Goal: Complete application form: Complete application form

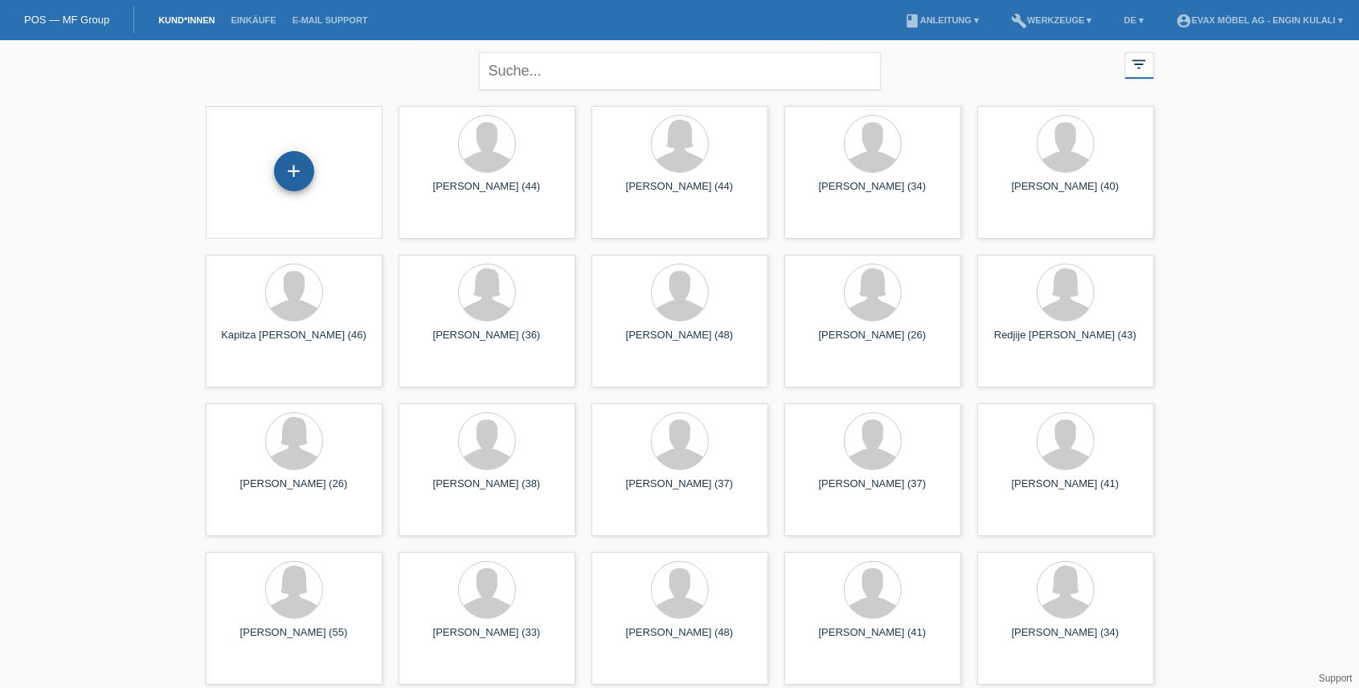
click at [296, 165] on div "+" at bounding box center [294, 171] width 40 height 40
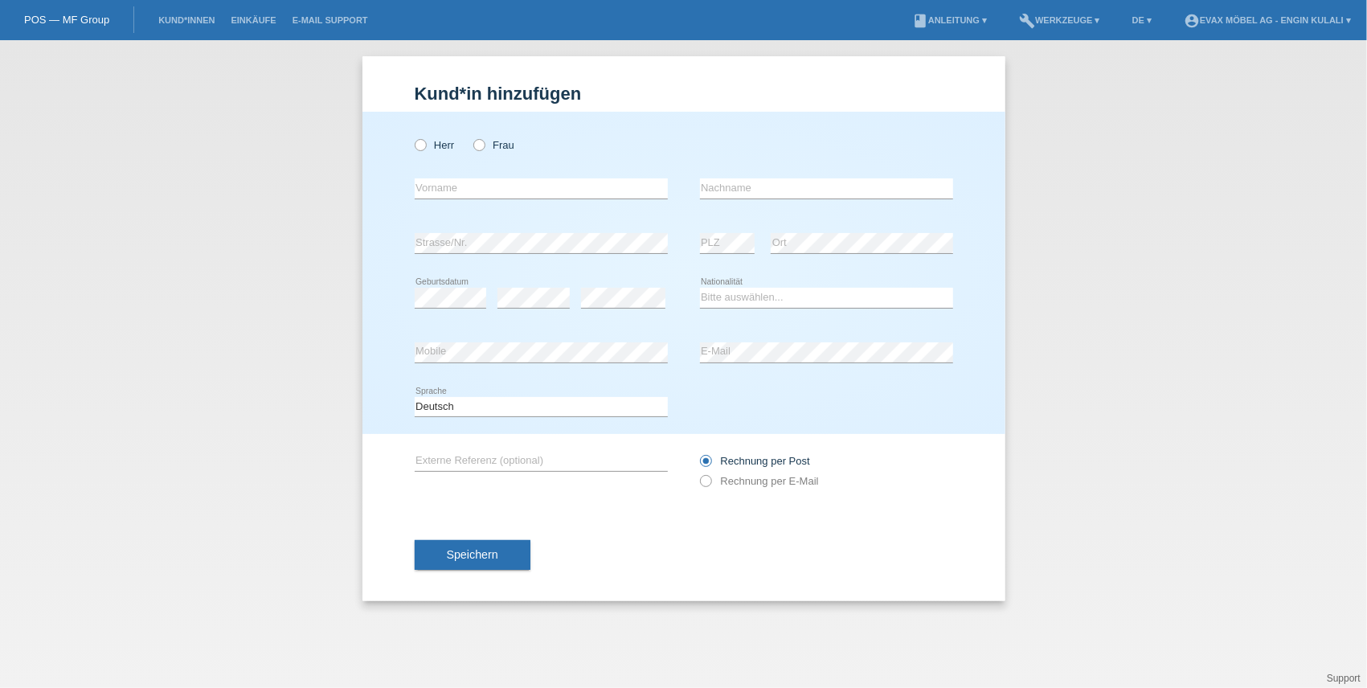
click at [413, 147] on div "Herr Frau error Vorname error" at bounding box center [683, 273] width 643 height 322
click at [411, 137] on icon at bounding box center [411, 137] width 0 height 0
click at [422, 145] on input "Herr" at bounding box center [420, 144] width 10 height 10
radio input "true"
click at [445, 184] on input "text" at bounding box center [541, 188] width 253 height 20
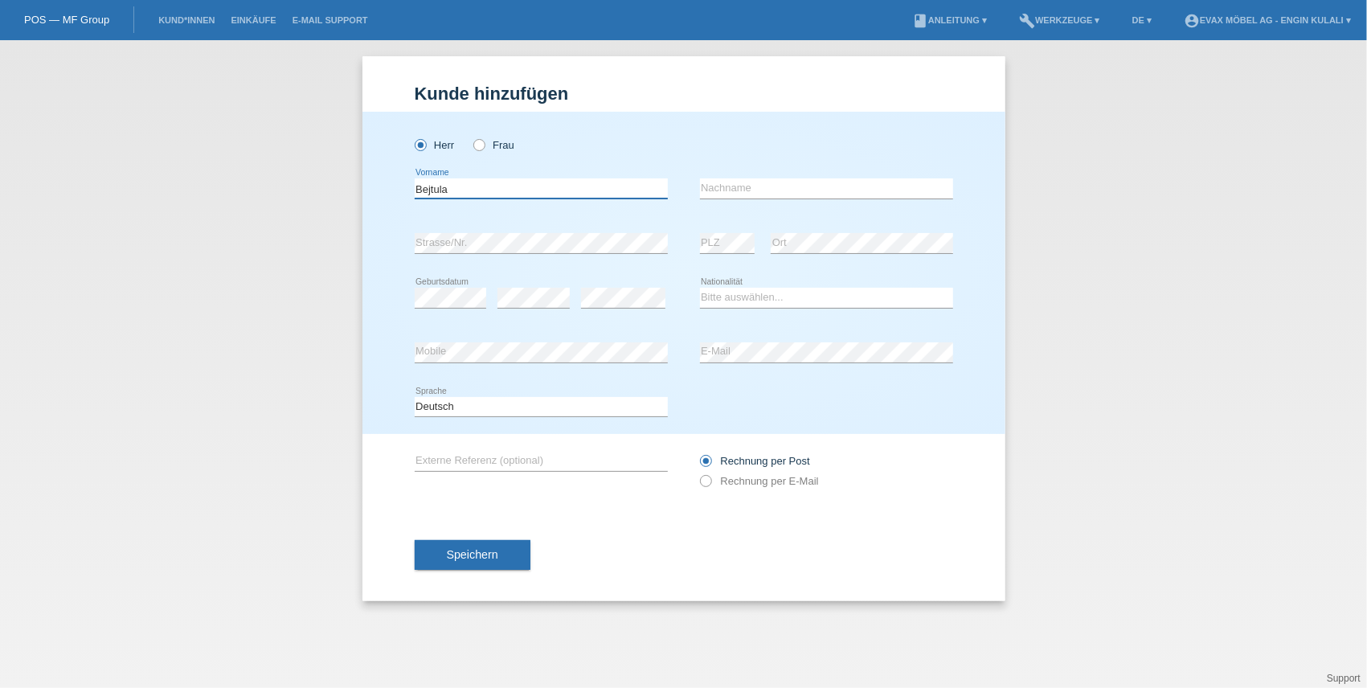
type input "Bejtula"
click at [750, 188] on input "text" at bounding box center [826, 188] width 253 height 20
type input "Jakupi"
click at [757, 292] on select "Bitte auswählen... Schweiz Deutschland Liechtenstein Österreich ------------ Af…" at bounding box center [826, 297] width 253 height 19
select select "MK"
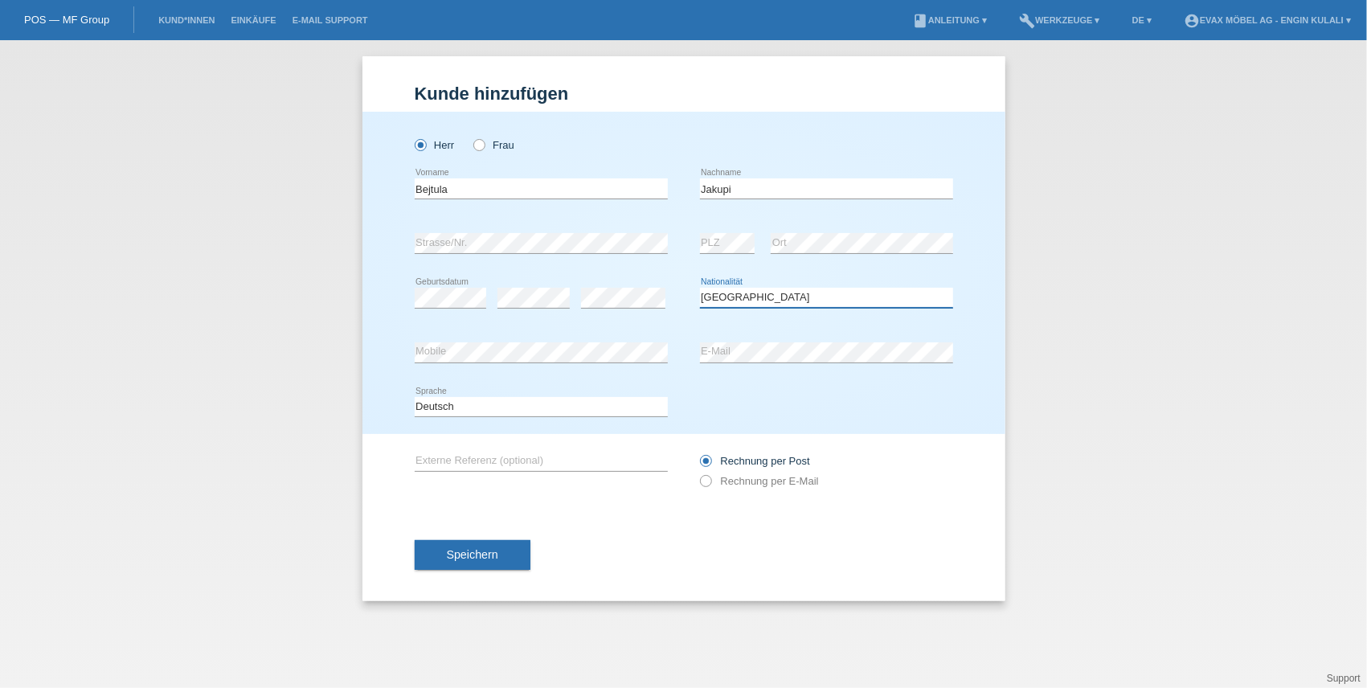
click at [700, 288] on select "Bitte auswählen... Schweiz Deutschland Liechtenstein Österreich ------------ Af…" at bounding box center [826, 297] width 253 height 19
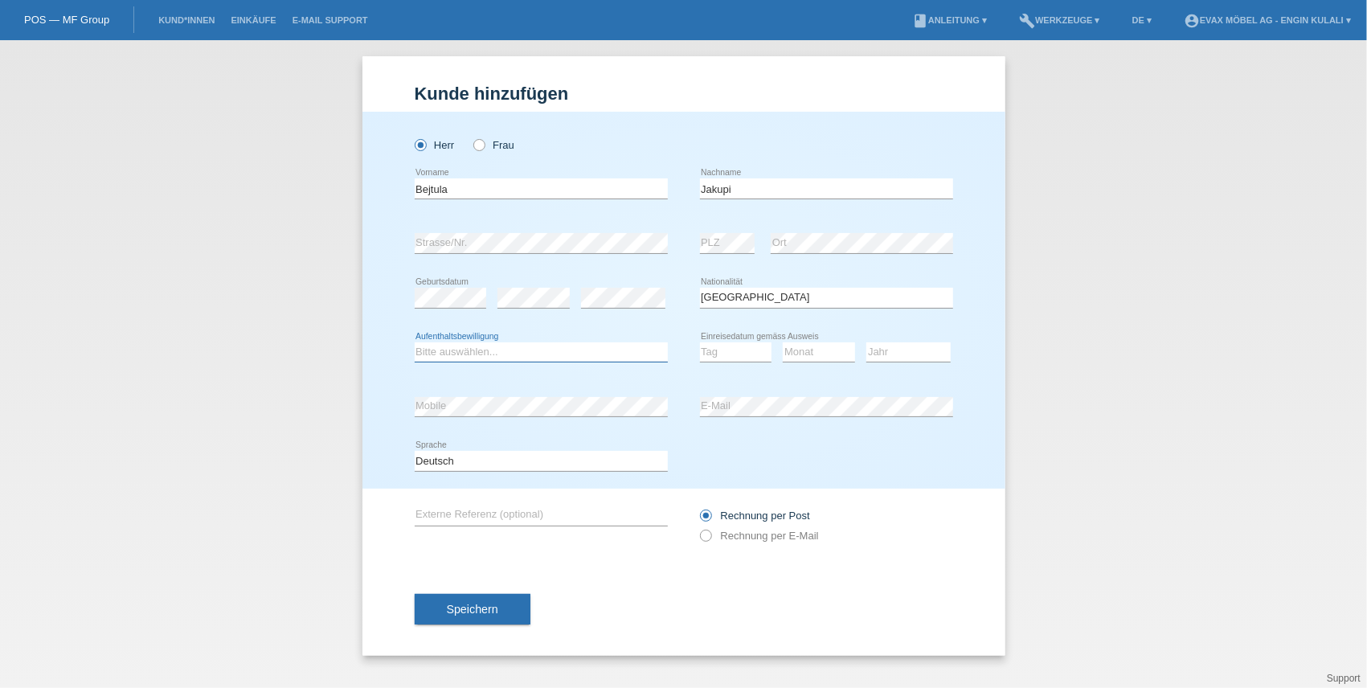
click at [509, 356] on select "Bitte auswählen... C B B - Flüchtlingsstatus Andere" at bounding box center [541, 351] width 253 height 19
select select "C"
click at [415, 342] on select "Bitte auswählen... C B B - Flüchtlingsstatus Andere" at bounding box center [541, 351] width 253 height 19
click at [728, 353] on select "Tag 01 02 03 04 05 06 07 08 09 10 11" at bounding box center [736, 351] width 72 height 19
select select "11"
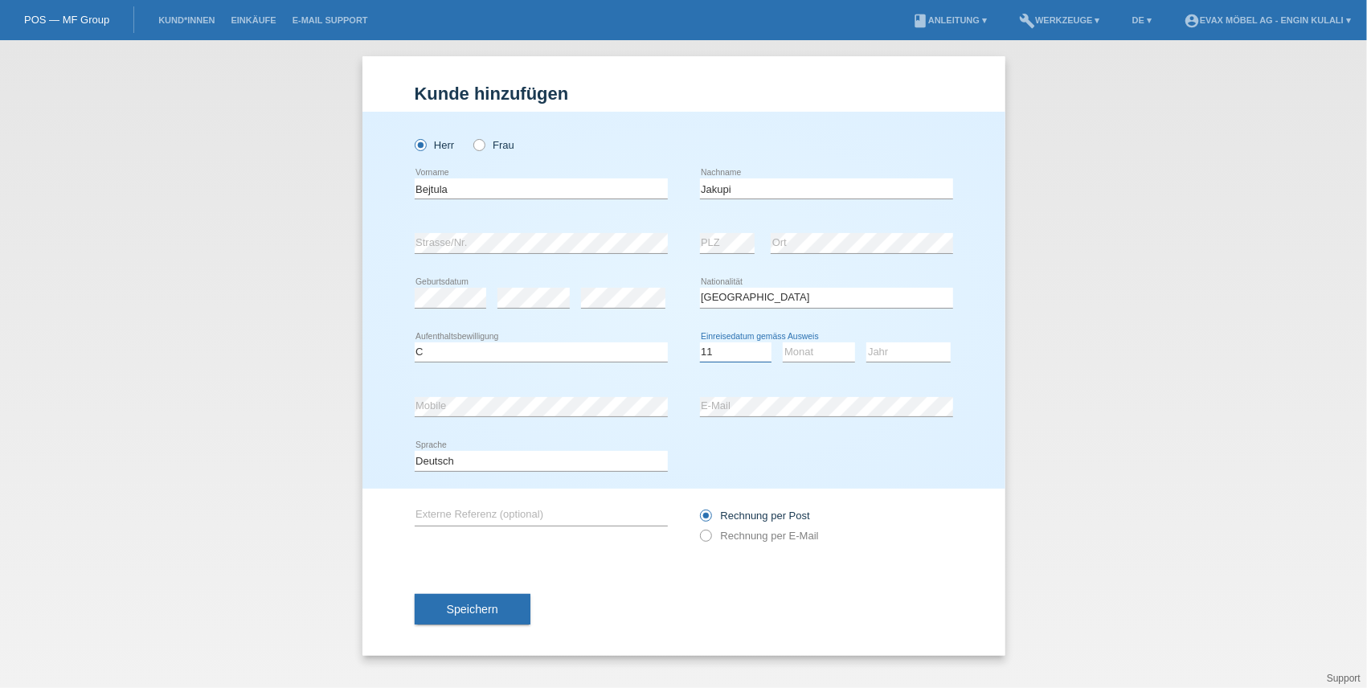
click at [700, 342] on select "Tag 01 02 03 04 05 06 07 08 09 10 11" at bounding box center [736, 351] width 72 height 19
click at [815, 340] on div "Monat 01 02 03 04 05 06 07 08 09 10 11 12 error" at bounding box center [818, 352] width 72 height 55
click at [815, 352] on select "Monat 01 02 03 04 05 06 07 08 09 10 11" at bounding box center [818, 351] width 72 height 19
select select "08"
click at [782, 342] on select "Monat 01 02 03 04 05 06 07 08 09 10 11" at bounding box center [818, 351] width 72 height 19
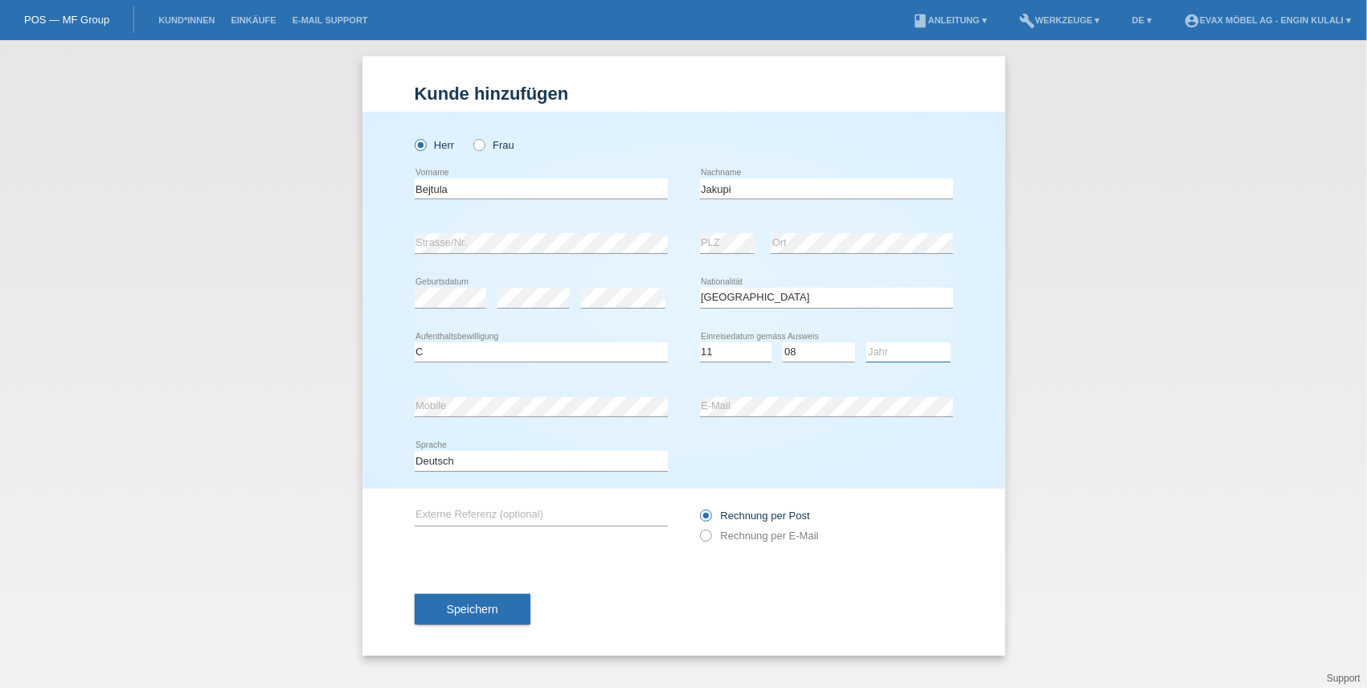
click at [885, 353] on select "Jahr 2025 2024 2023 2022 2021 2020 2019 2018 2017 2016 2015 2014 2013 2012 2011…" at bounding box center [908, 351] width 84 height 19
select select "1992"
click at [866, 342] on select "Jahr 2025 2024 2023 2022 2021 2020 2019 2018 2017 2016 2015 2014 2013 2012 2011…" at bounding box center [908, 351] width 84 height 19
click at [489, 605] on span "Speichern" at bounding box center [472, 609] width 51 height 13
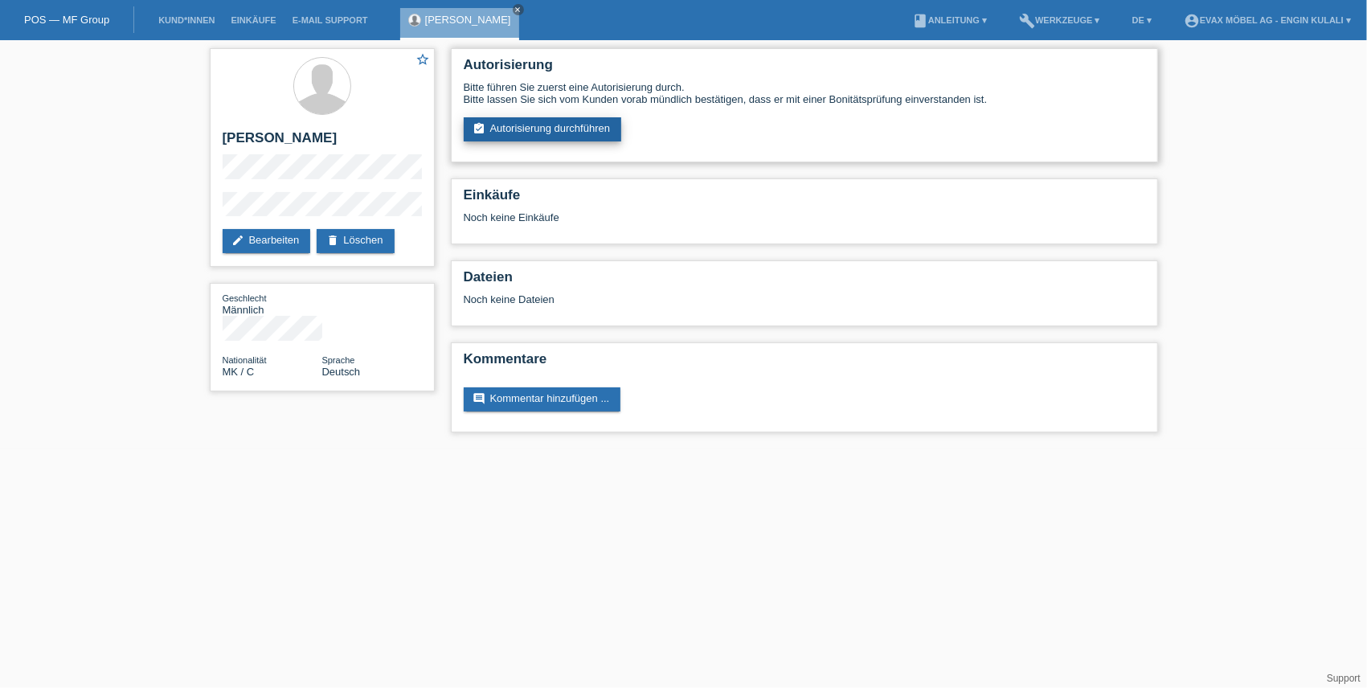
click at [551, 118] on link "assignment_turned_in Autorisierung durchführen" at bounding box center [543, 129] width 158 height 24
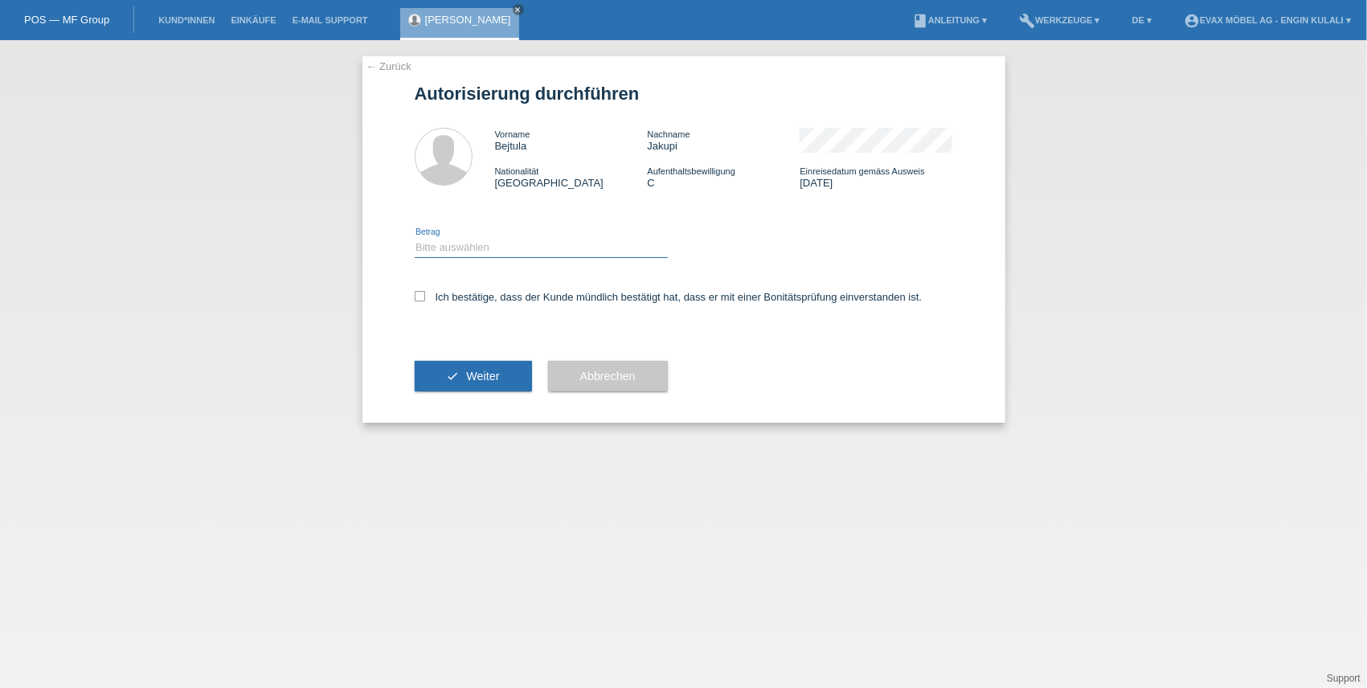
click at [514, 242] on select "Bitte auswählen CHF 1.00 - CHF 499.00 CHF 500.00 - CHF 1'999.00 CHF 2'000.00 - …" at bounding box center [541, 247] width 253 height 19
click at [415, 238] on select "Bitte auswählen CHF 1.00 - CHF 499.00 CHF 500.00 - CHF 1'999.00 CHF 2'000.00 - …" at bounding box center [541, 247] width 253 height 19
click at [539, 251] on select "Bitte auswählen CHF 1.00 - CHF 499.00 CHF 500.00 - CHF 1'999.00 CHF 2'000.00 - …" at bounding box center [541, 247] width 253 height 19
select select "3"
click at [415, 238] on select "Bitte auswählen CHF 1.00 - CHF 499.00 CHF 500.00 - CHF 1'999.00 CHF 2'000.00 - …" at bounding box center [541, 247] width 253 height 19
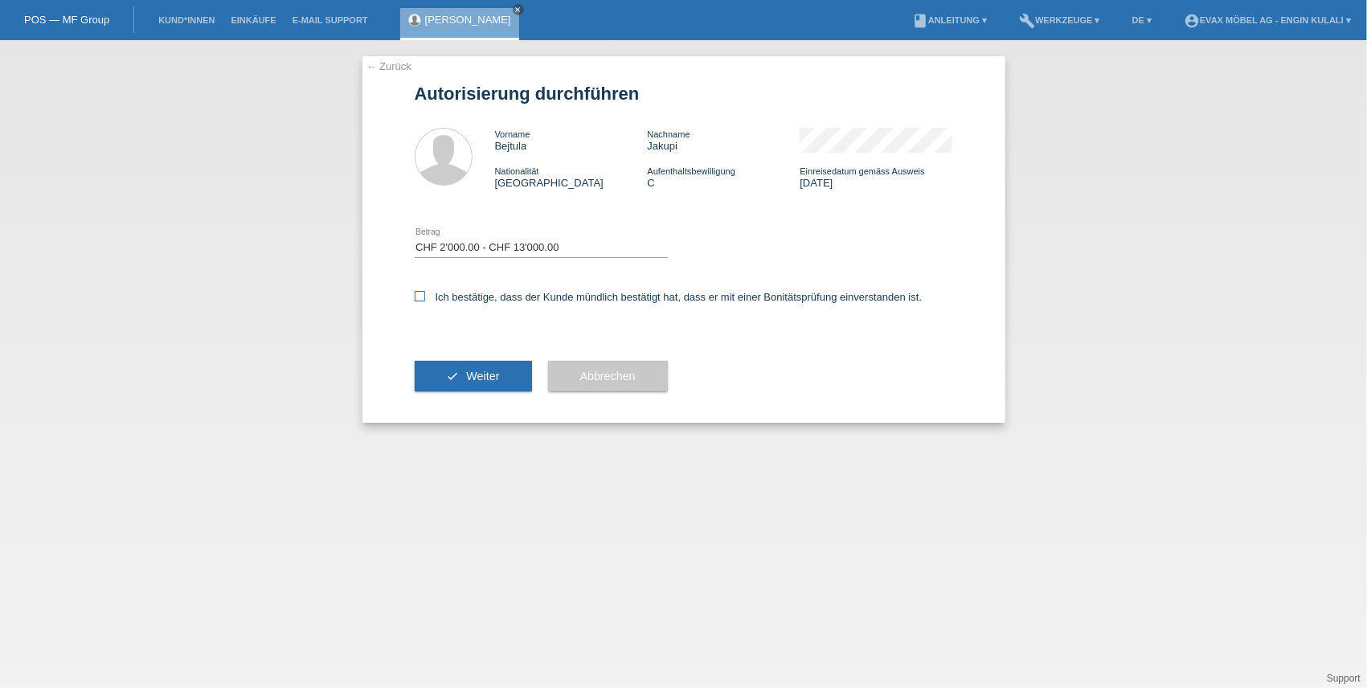
click at [527, 296] on label "Ich bestätige, dass der Kunde mündlich bestätigt hat, dass er mit einer Bonität…" at bounding box center [669, 297] width 508 height 12
click at [425, 296] on input "Ich bestätige, dass der Kunde mündlich bestätigt hat, dass er mit einer Bonität…" at bounding box center [420, 296] width 10 height 10
checkbox input "true"
click at [505, 380] on button "check Weiter" at bounding box center [473, 376] width 117 height 31
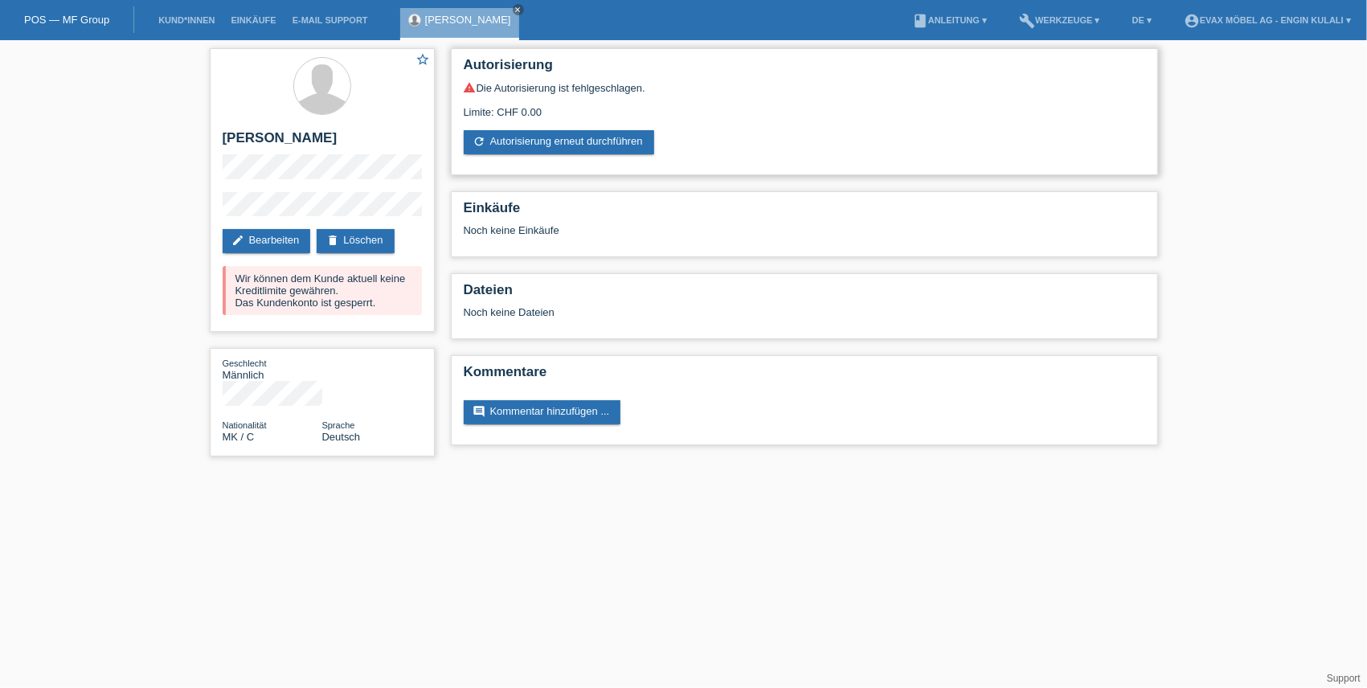
drag, startPoint x: 518, startPoint y: 112, endPoint x: 565, endPoint y: 111, distance: 46.6
click at [565, 111] on div "Limite: CHF 0.00" at bounding box center [804, 106] width 681 height 24
drag, startPoint x: 565, startPoint y: 111, endPoint x: 513, endPoint y: 143, distance: 61.3
click at [513, 143] on link "refresh Autorisierung erneut durchführen" at bounding box center [559, 142] width 190 height 24
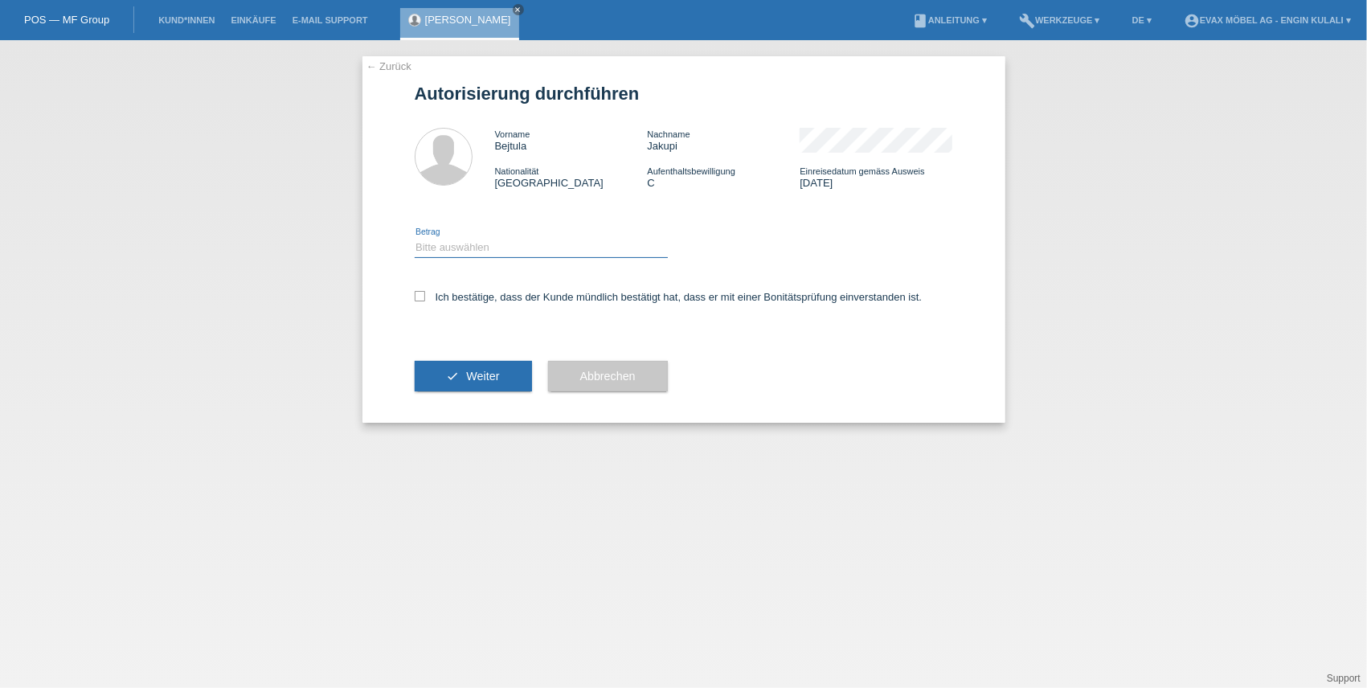
click at [449, 249] on select "Bitte auswählen CHF 1.00 - CHF 499.00 CHF 500.00 - CHF 1'999.00 CHF 2'000.00 - …" at bounding box center [541, 247] width 253 height 19
select select "2"
click at [415, 238] on select "Bitte auswählen CHF 1.00 - CHF 499.00 CHF 500.00 - CHF 1'999.00 CHF 2'000.00 - …" at bounding box center [541, 247] width 253 height 19
click at [440, 294] on label "Ich bestätige, dass der Kunde mündlich bestätigt hat, dass er mit einer Bonität…" at bounding box center [669, 297] width 508 height 12
click at [425, 294] on input "Ich bestätige, dass der Kunde mündlich bestätigt hat, dass er mit einer Bonität…" at bounding box center [420, 296] width 10 height 10
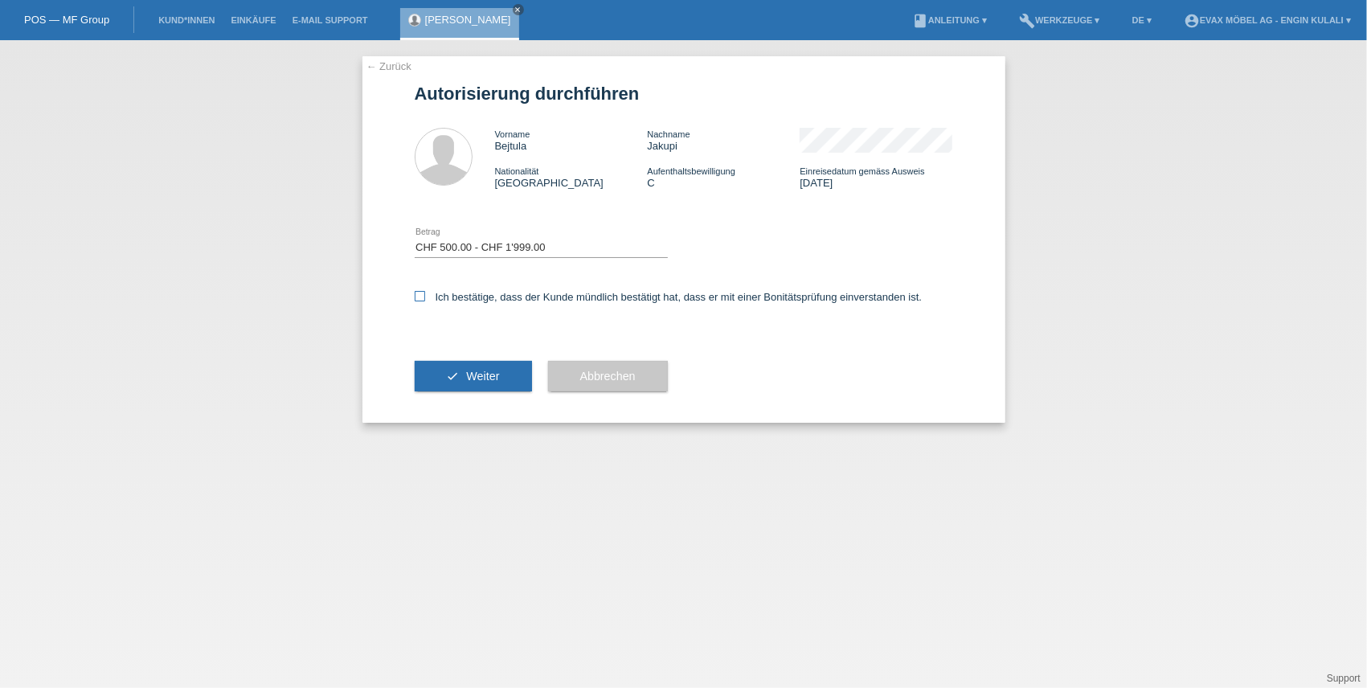
checkbox input "true"
click at [469, 374] on span "Weiter" at bounding box center [482, 376] width 33 height 13
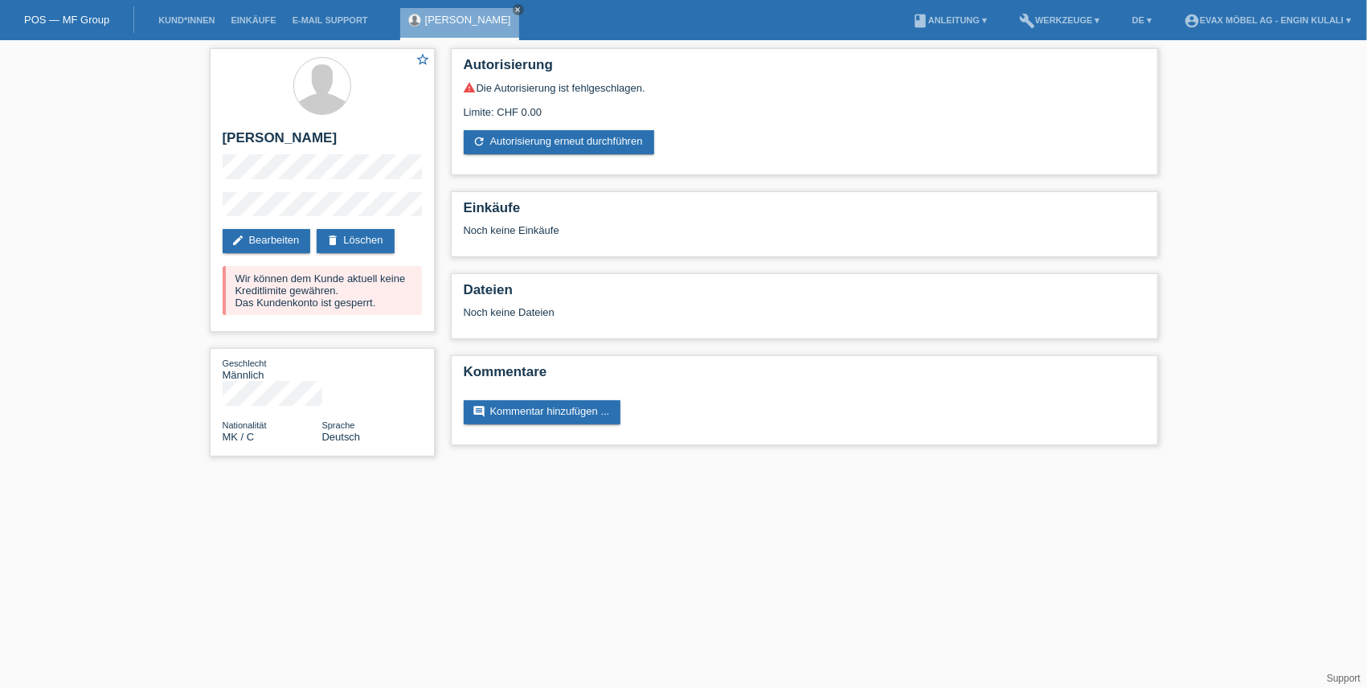
click at [1242, 472] on html "POS — MF Group Kund*innen Einkäufe E-Mail Support Bejtula Jakupi close menu" at bounding box center [683, 236] width 1367 height 472
